Goal: Task Accomplishment & Management: Manage account settings

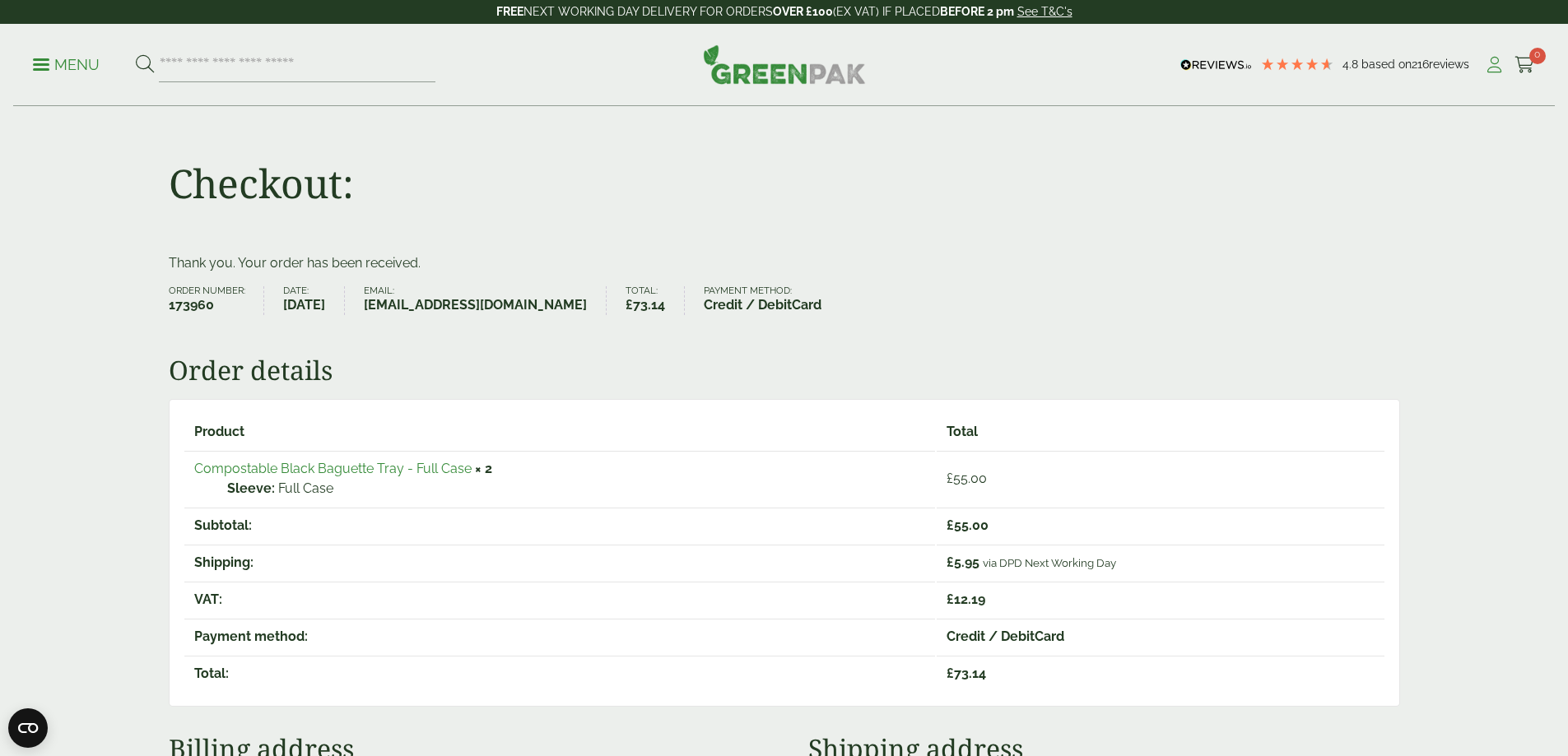
click at [1489, 64] on icon at bounding box center [1494, 65] width 20 height 17
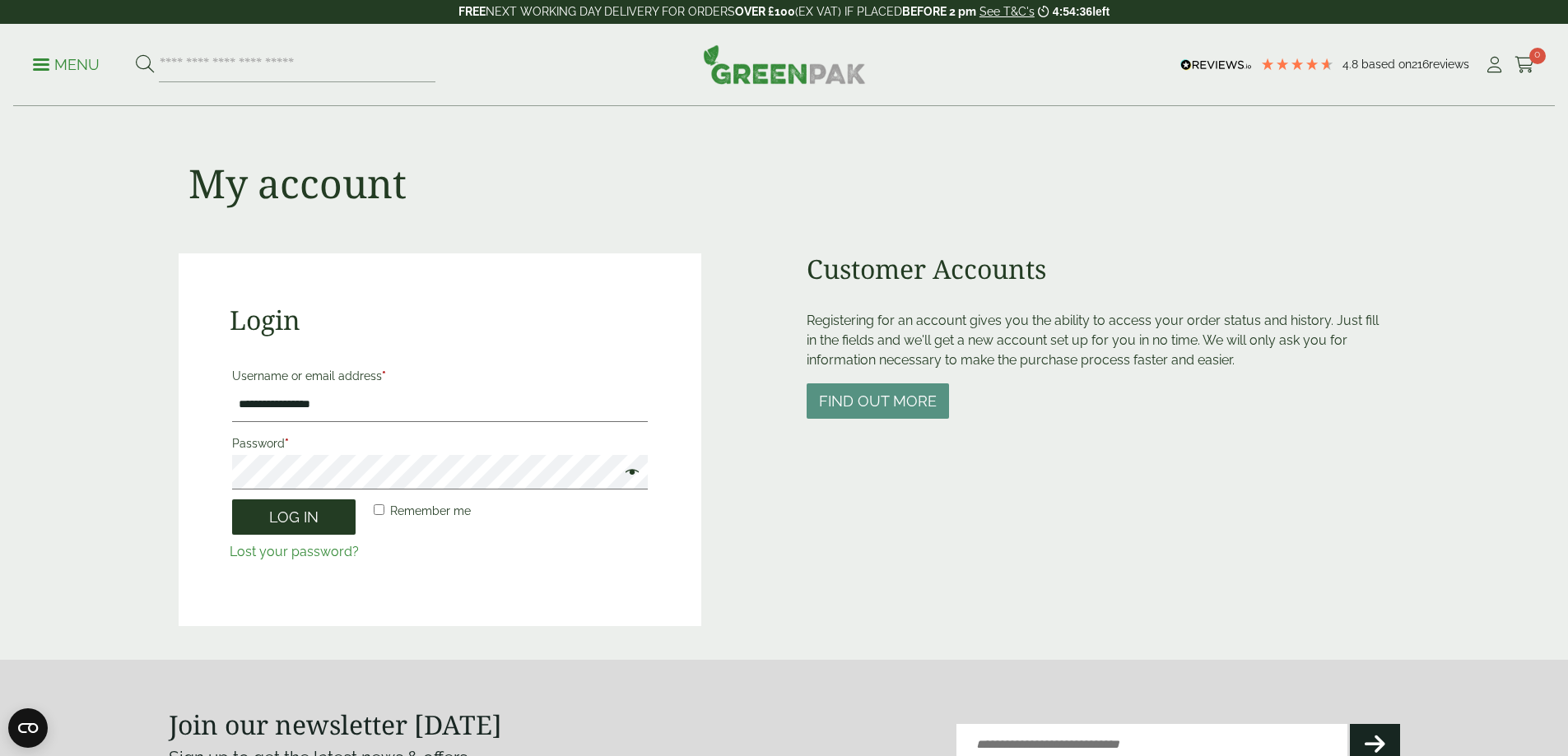
click at [322, 524] on button "Log in" at bounding box center [294, 517] width 124 height 35
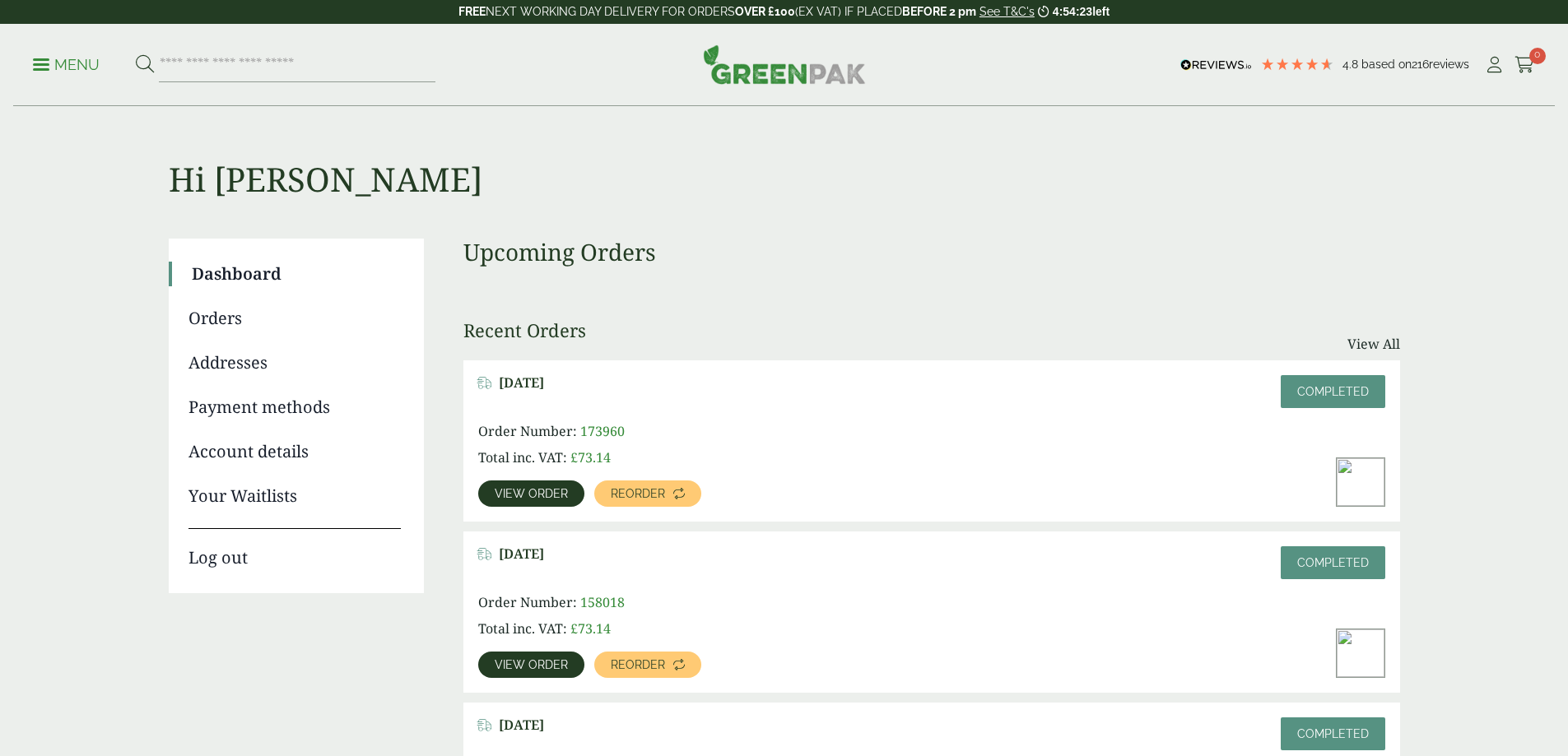
click at [237, 320] on link "Orders" at bounding box center [294, 318] width 212 height 25
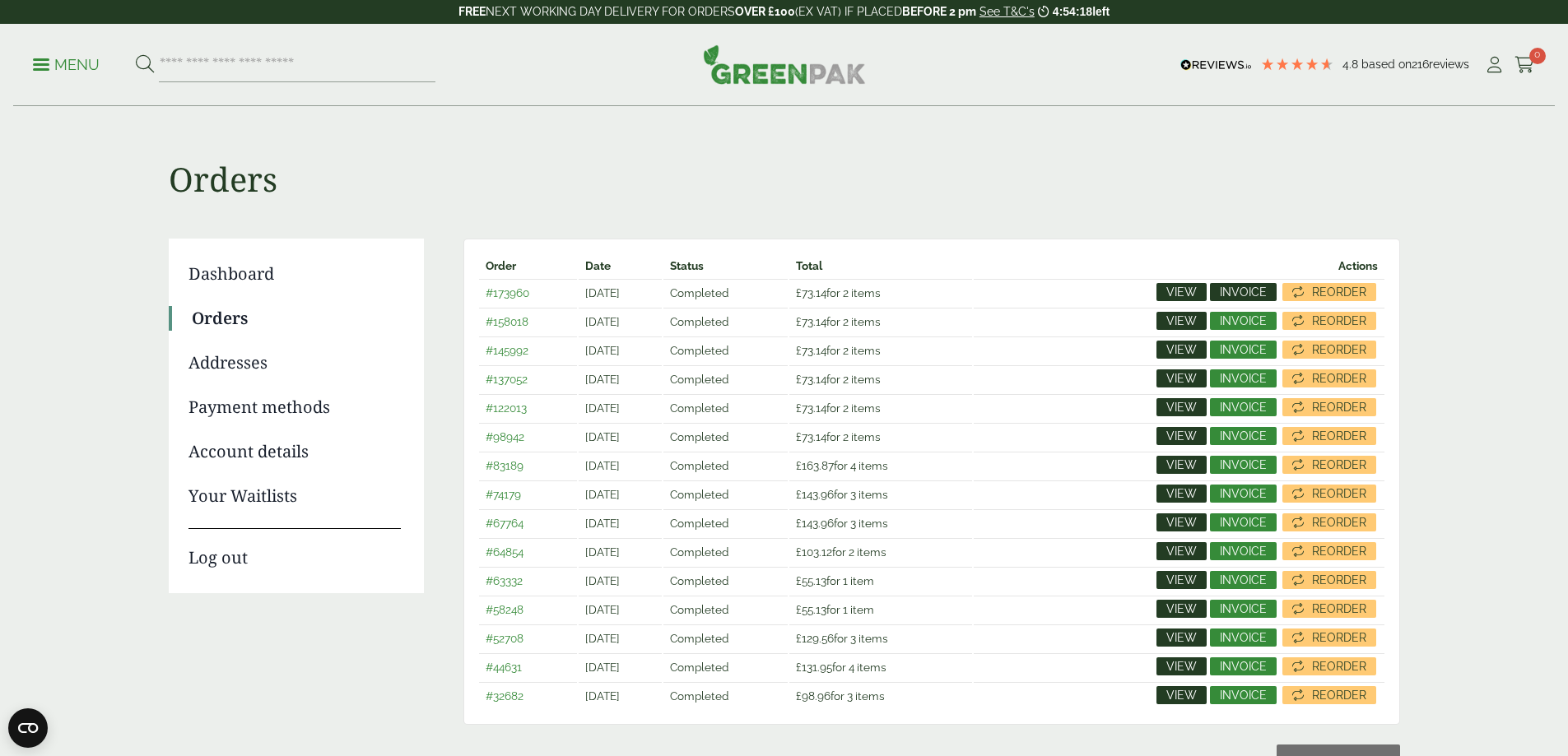
click at [1244, 292] on span "Invoice" at bounding box center [1242, 292] width 47 height 11
